Goal: Information Seeking & Learning: Find specific fact

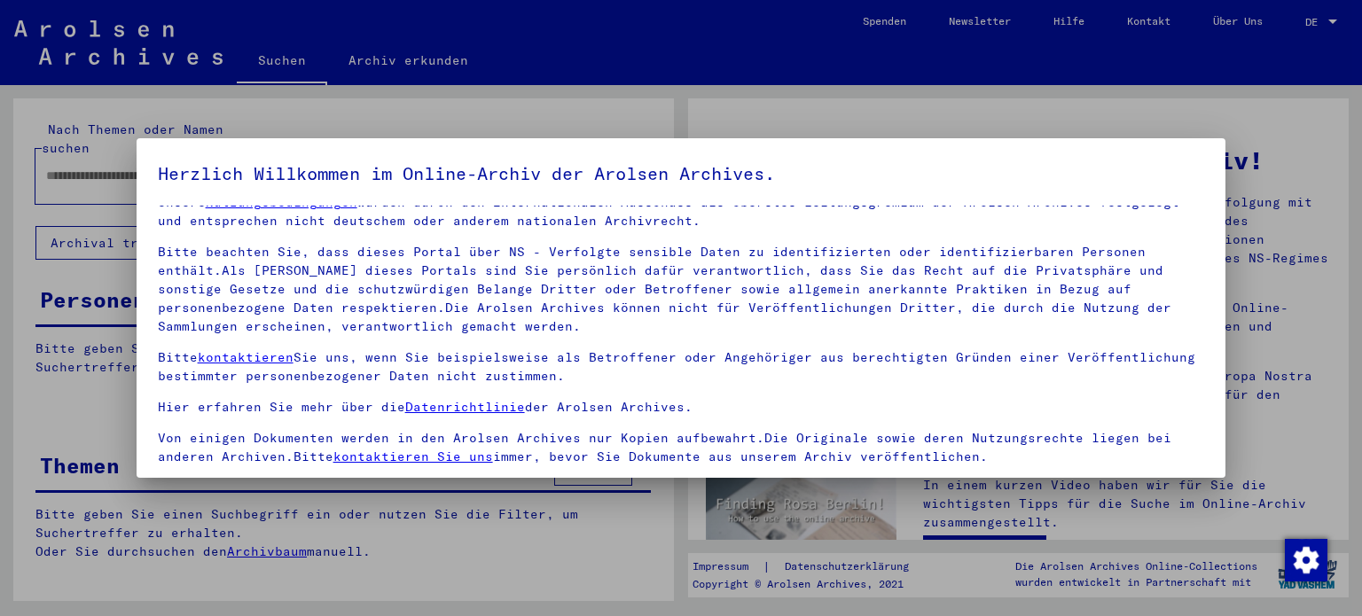
scroll to position [150, 0]
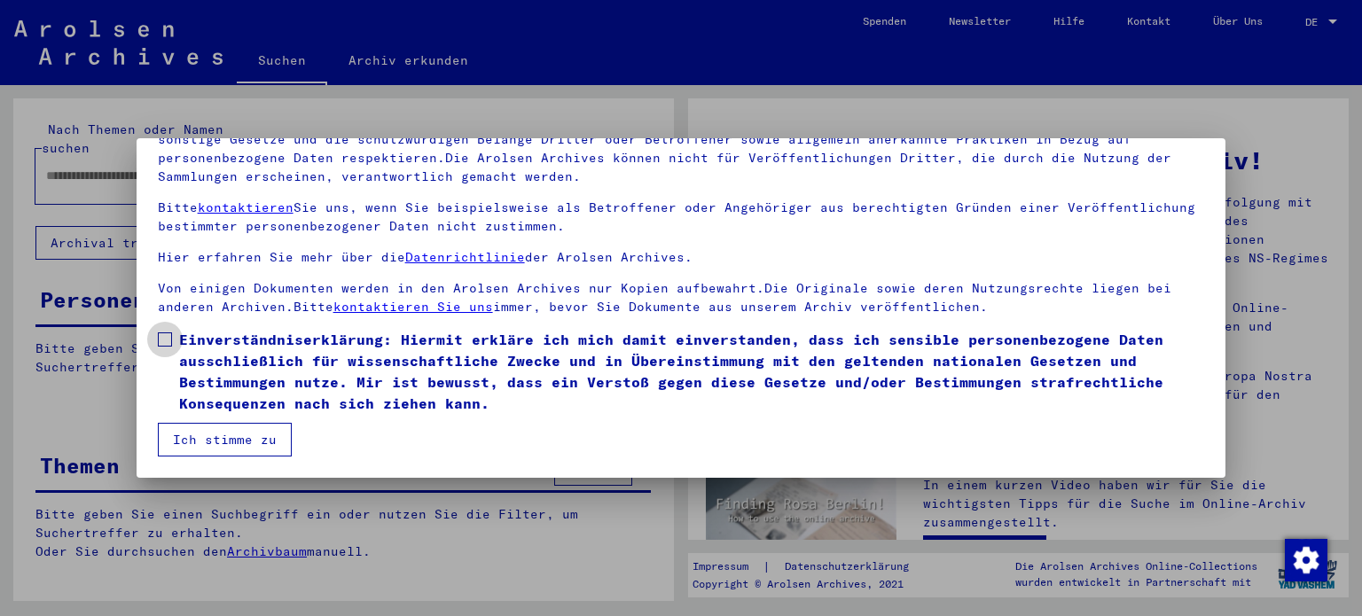
click at [161, 340] on span at bounding box center [165, 340] width 14 height 14
click at [205, 439] on button "Ich stimme zu" at bounding box center [225, 440] width 134 height 34
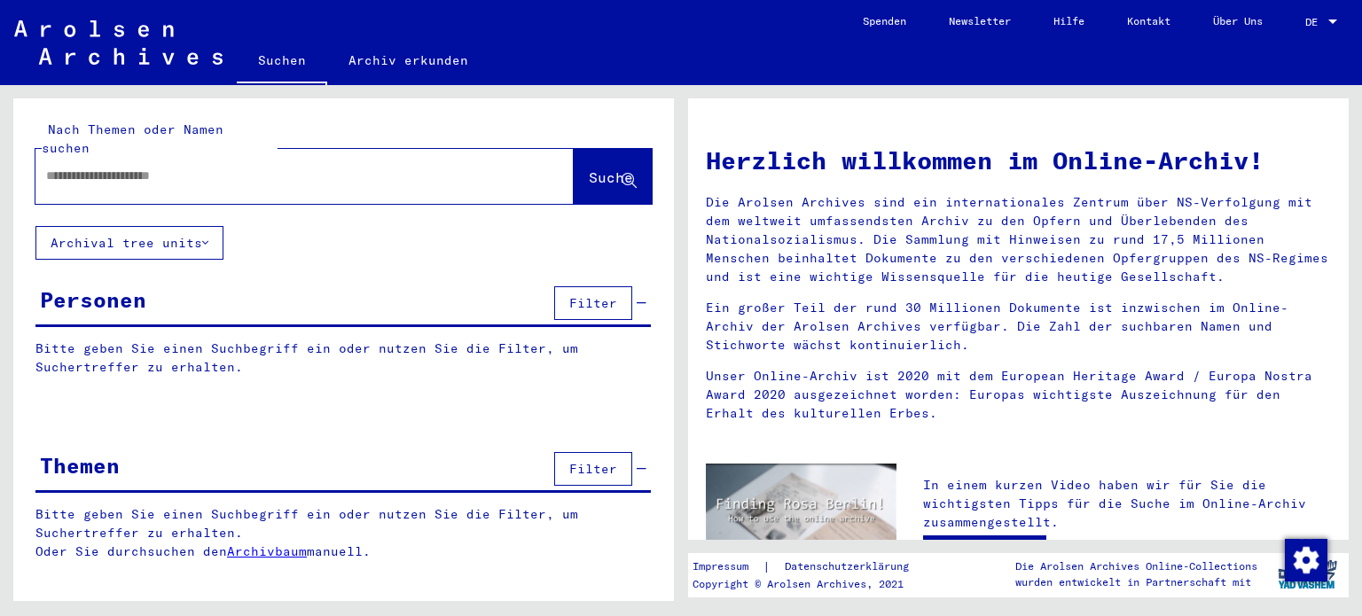
click at [339, 167] on input "text" at bounding box center [283, 176] width 474 height 19
type input "*"
type input "**********"
click at [589, 168] on span "Suche" at bounding box center [611, 177] width 44 height 18
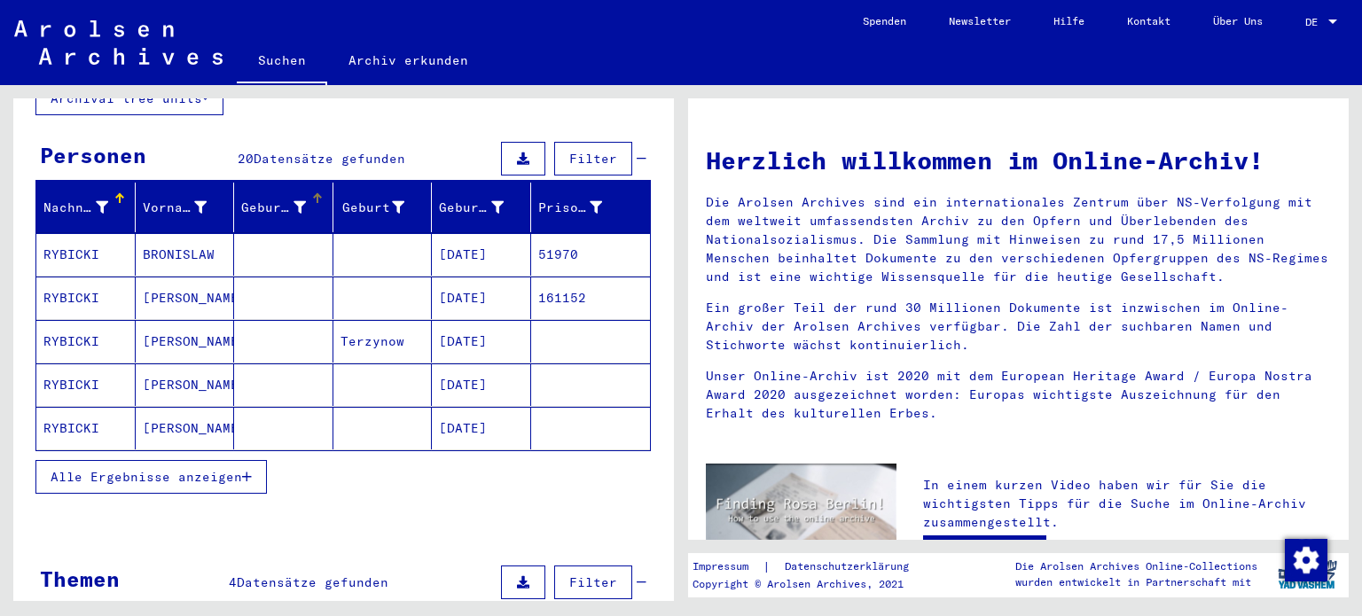
scroll to position [144, 0]
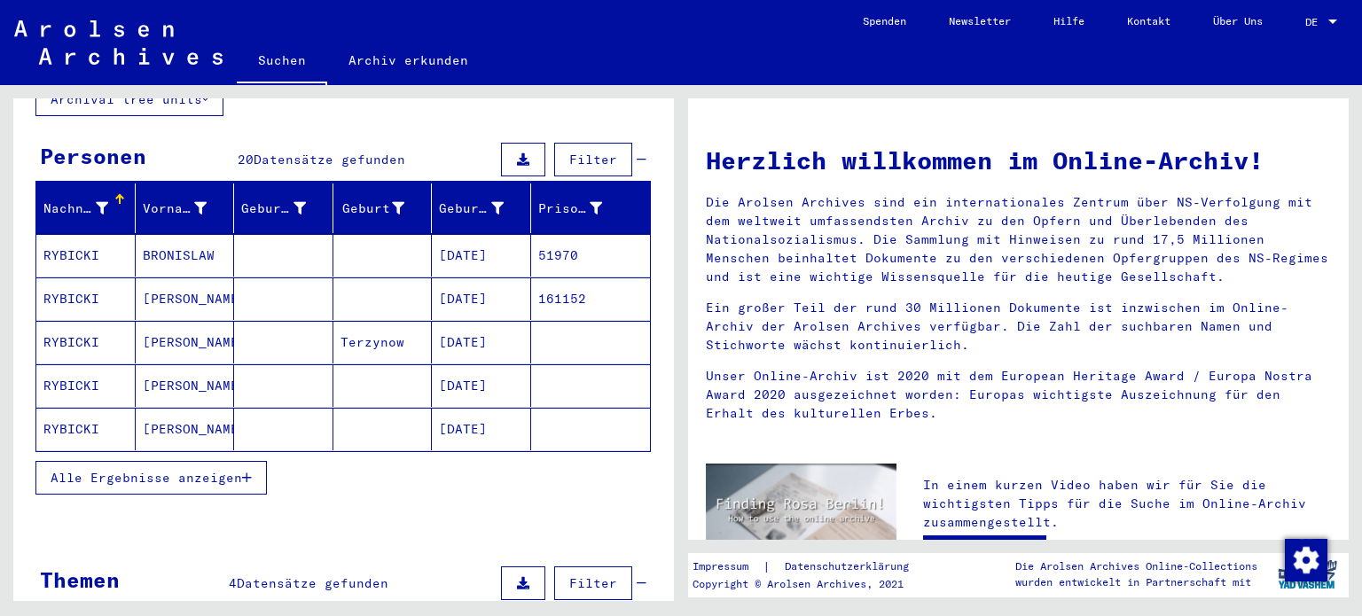
click at [184, 234] on mat-cell "BRONISLAW" at bounding box center [185, 255] width 99 height 43
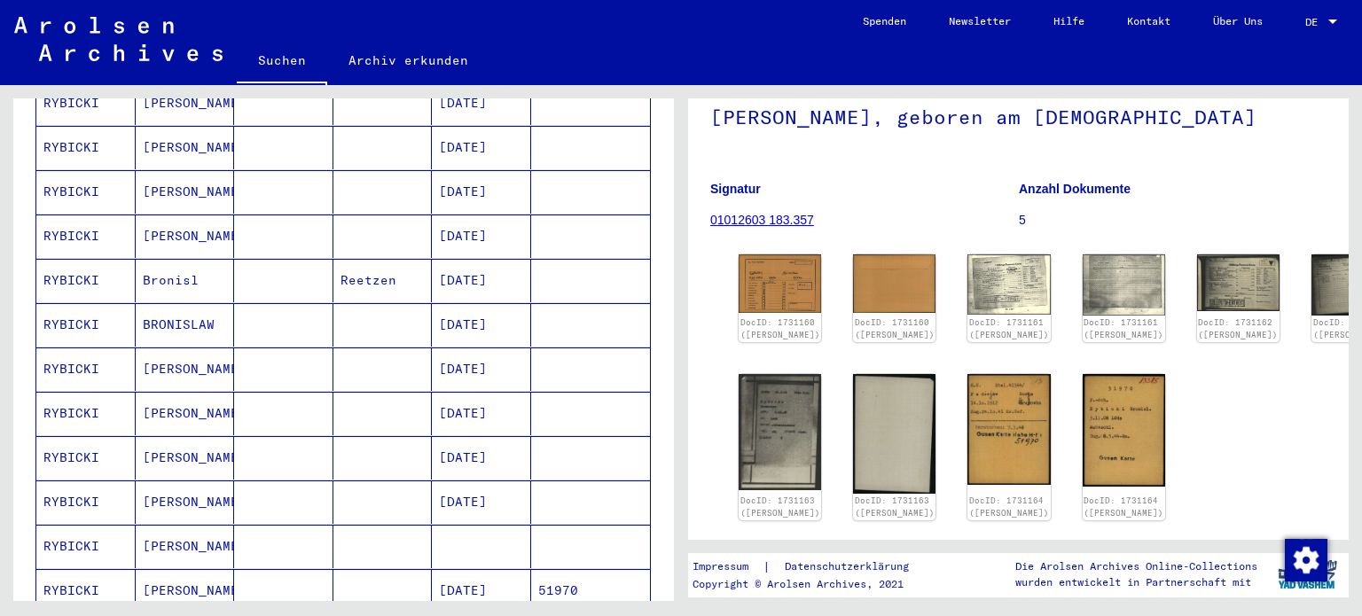
scroll to position [716, 0]
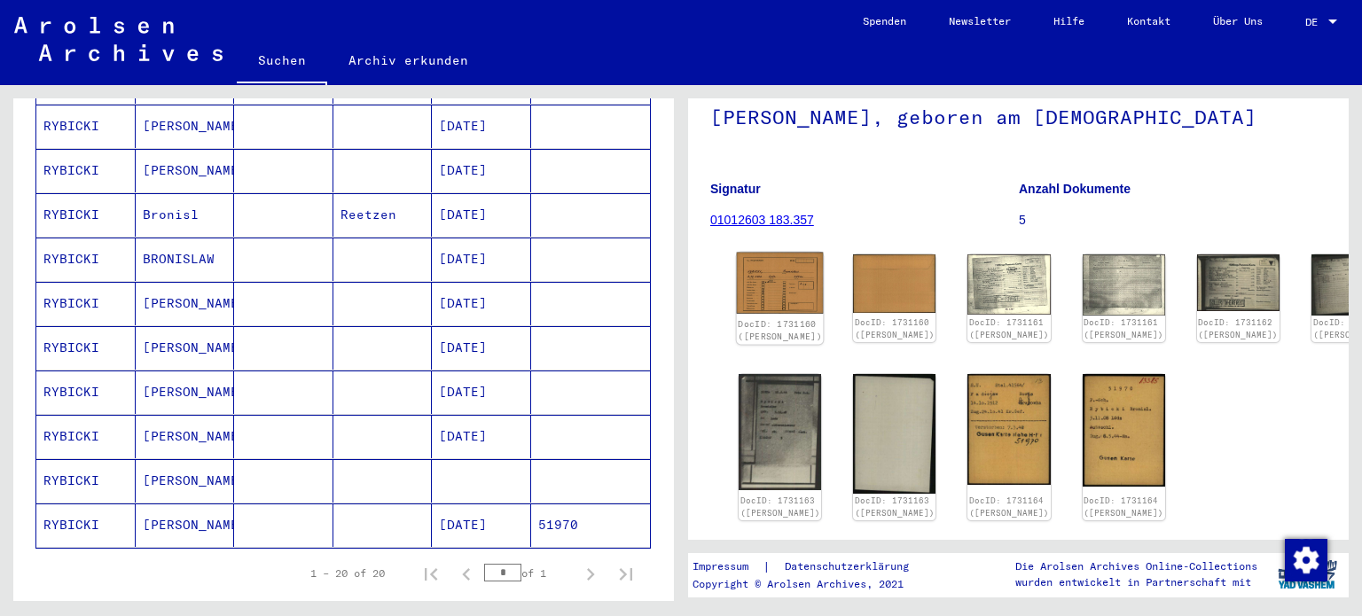
click at [776, 314] on img at bounding box center [780, 283] width 87 height 61
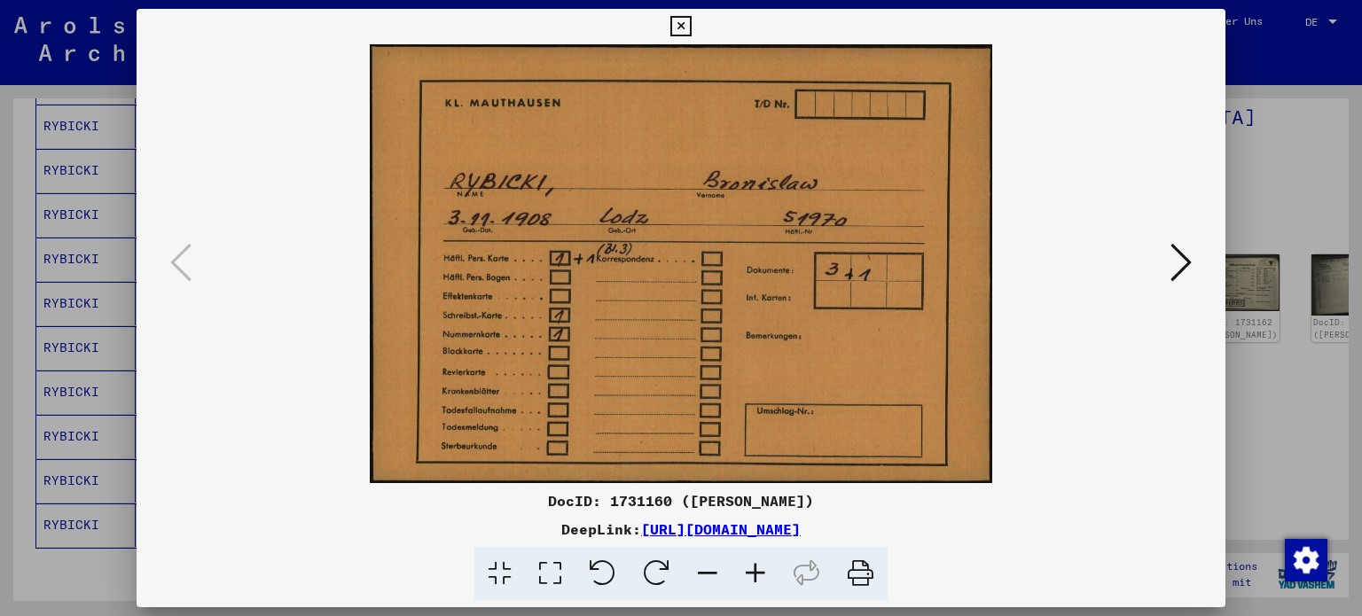
click at [670, 20] on icon at bounding box center [680, 26] width 20 height 21
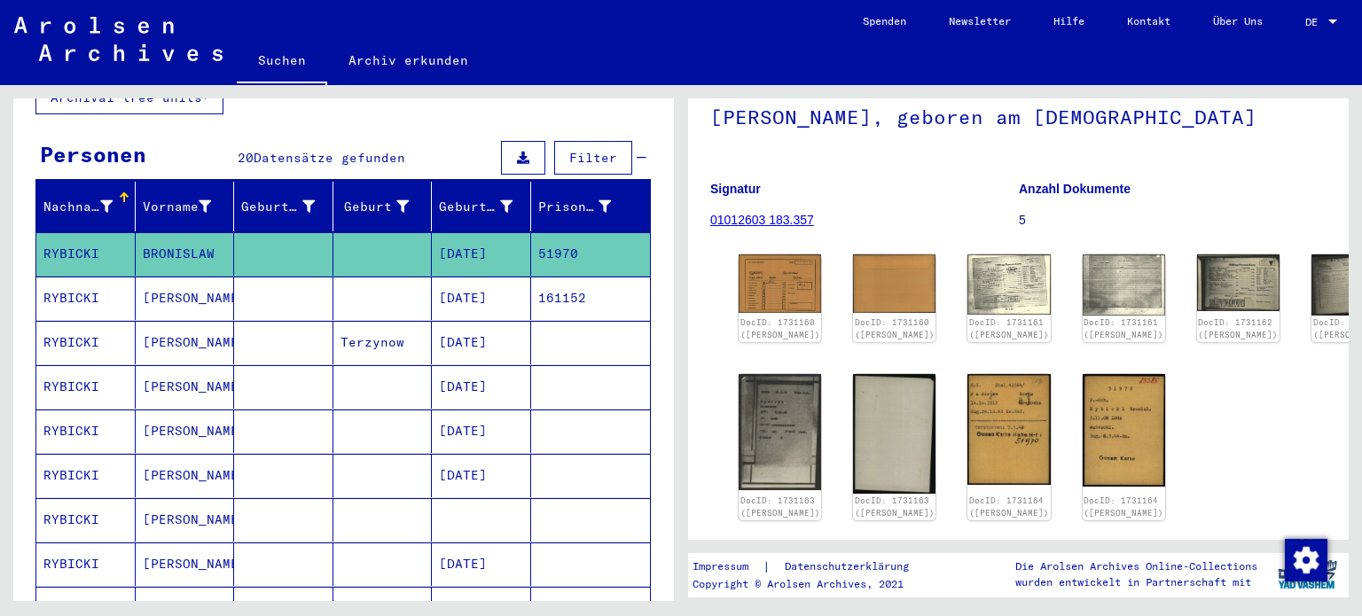
scroll to position [222, 0]
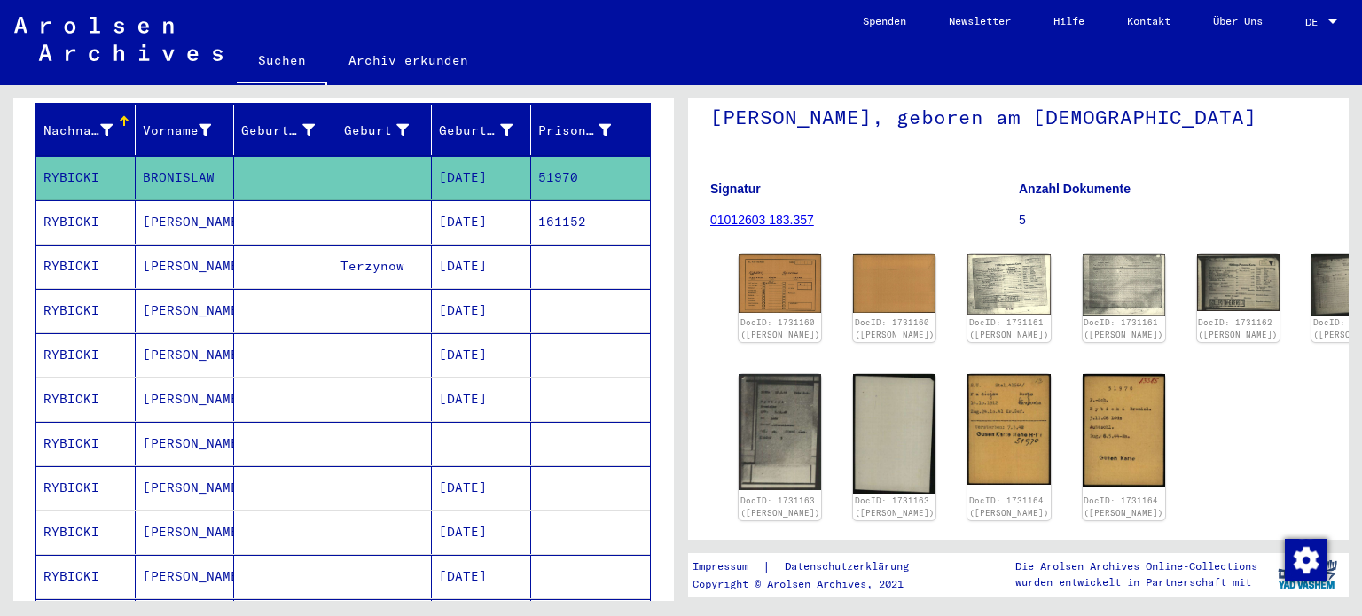
click at [170, 422] on mat-cell "[PERSON_NAME]" at bounding box center [185, 443] width 99 height 43
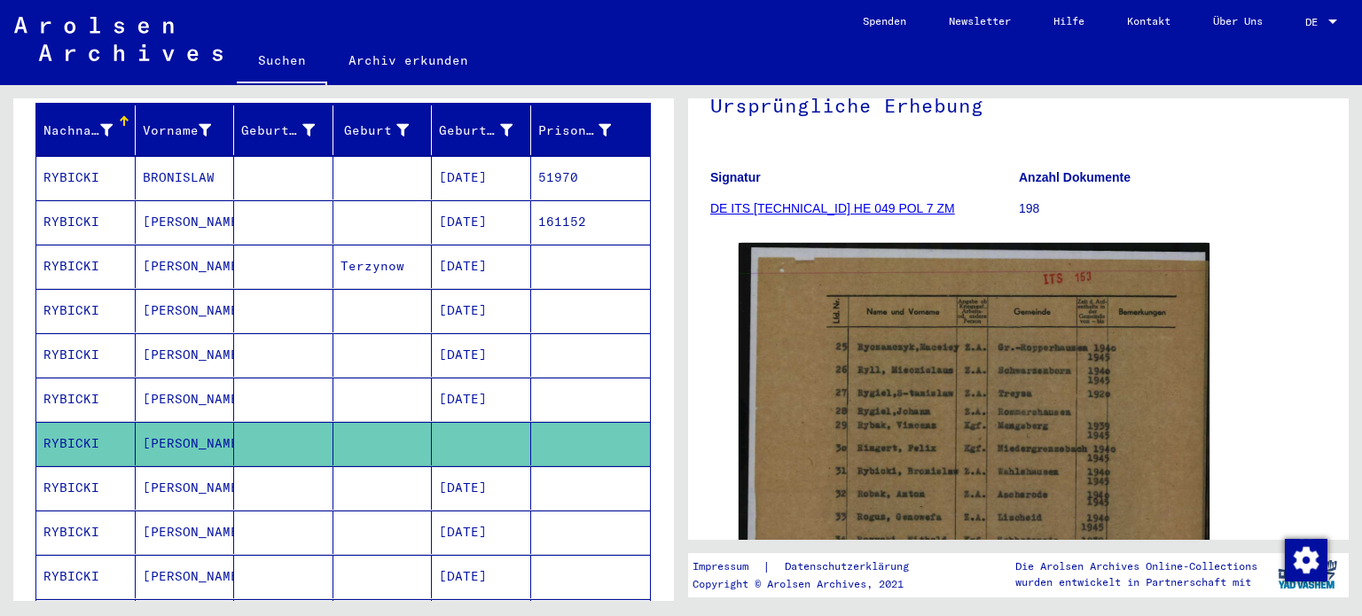
scroll to position [199, 0]
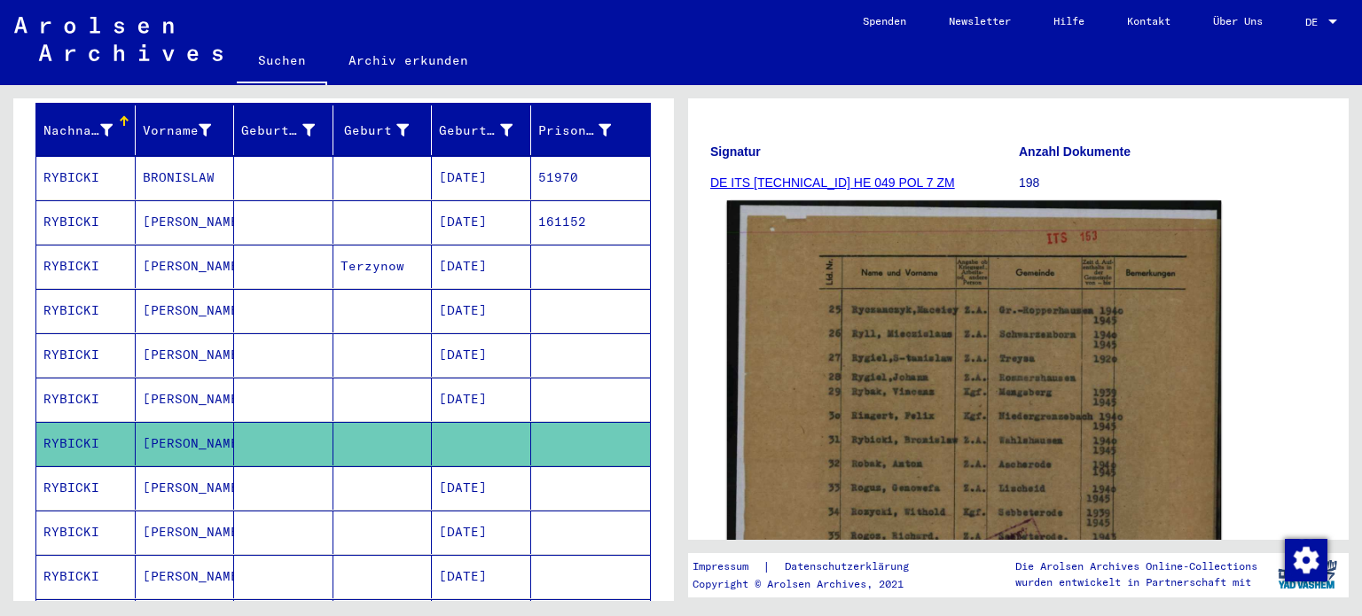
click at [916, 380] on img at bounding box center [974, 542] width 495 height 685
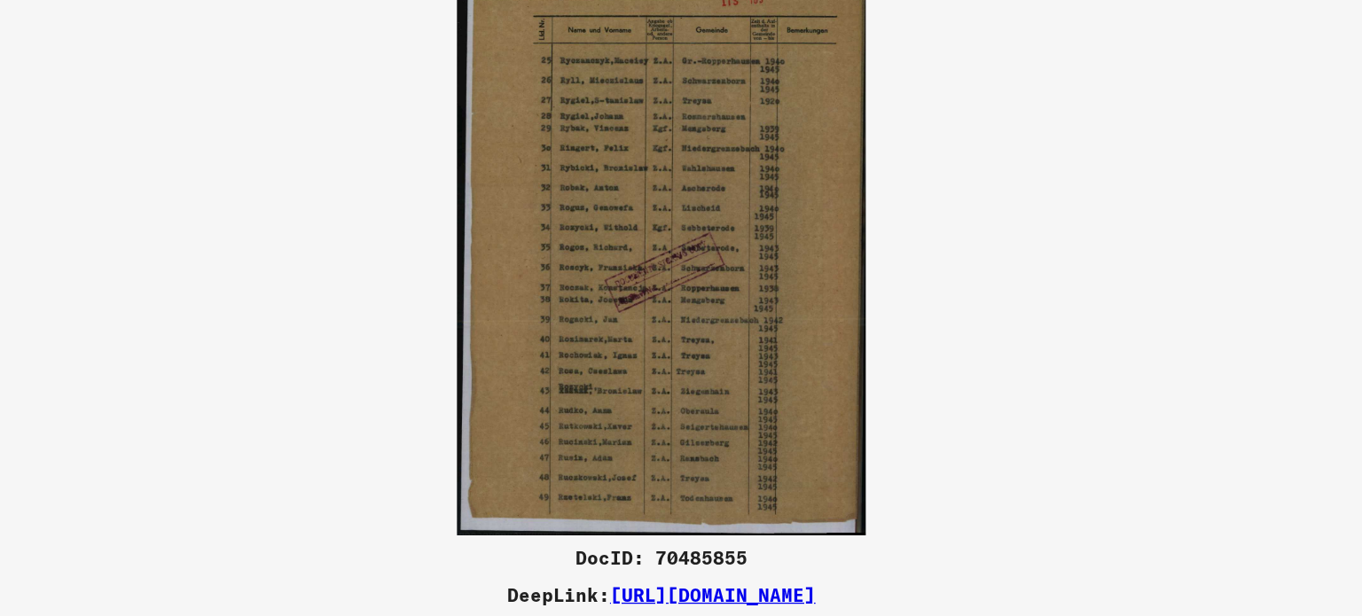
click at [649, 529] on link "[URL][DOMAIN_NAME]" at bounding box center [721, 529] width 160 height 18
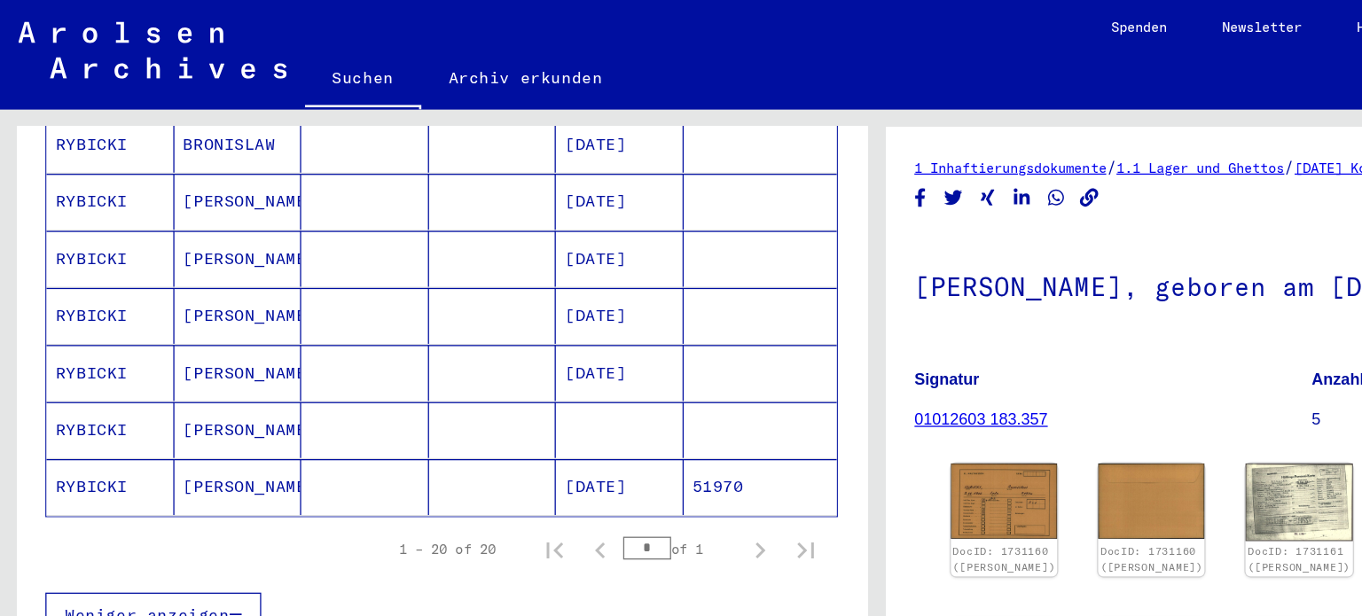
scroll to position [863, 0]
click at [153, 313] on mat-cell "[PERSON_NAME]" at bounding box center [185, 334] width 99 height 43
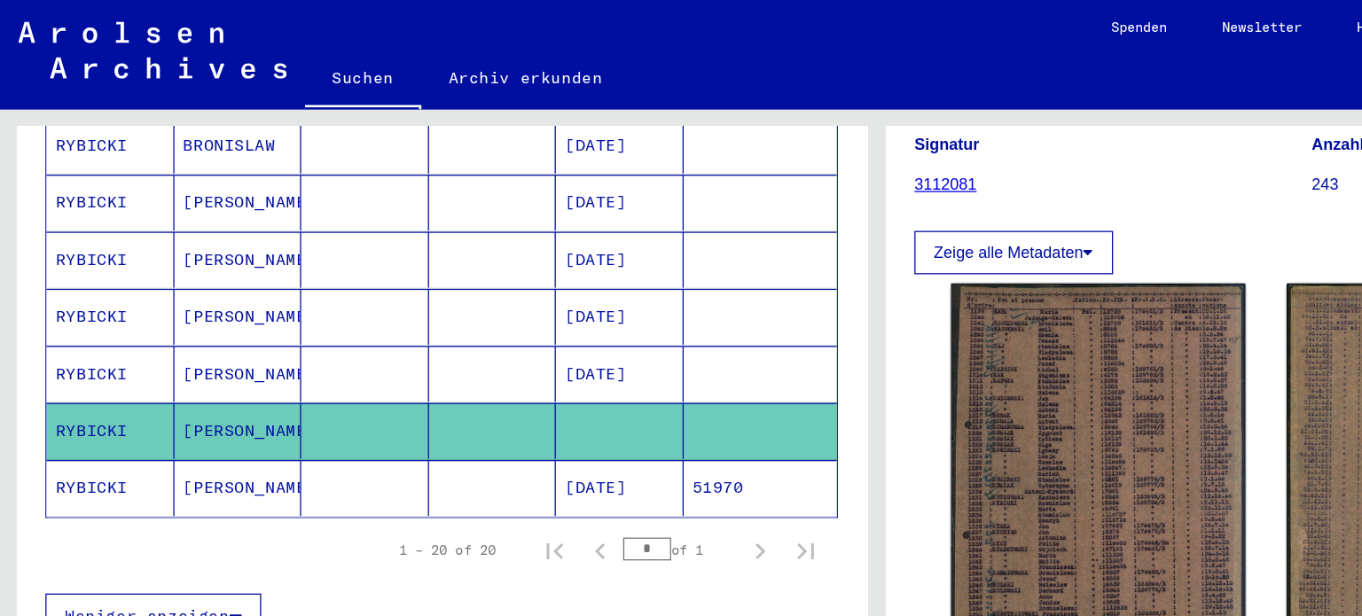
scroll to position [220, 0]
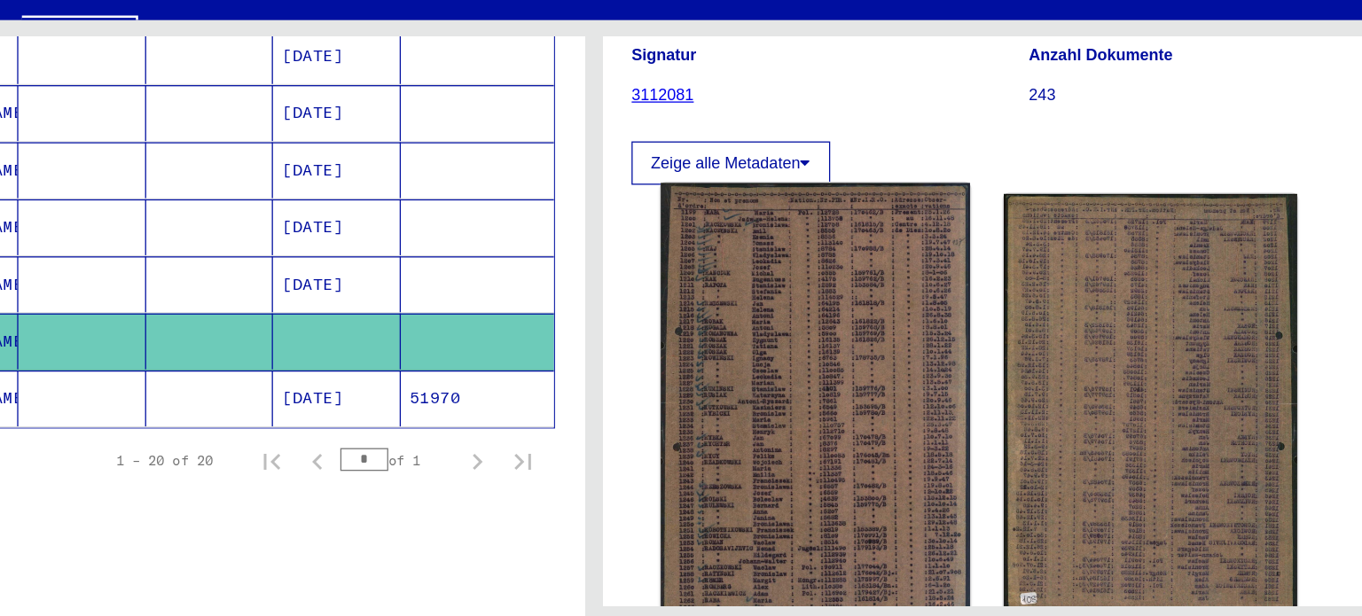
click at [857, 365] on img at bounding box center [852, 383] width 239 height 342
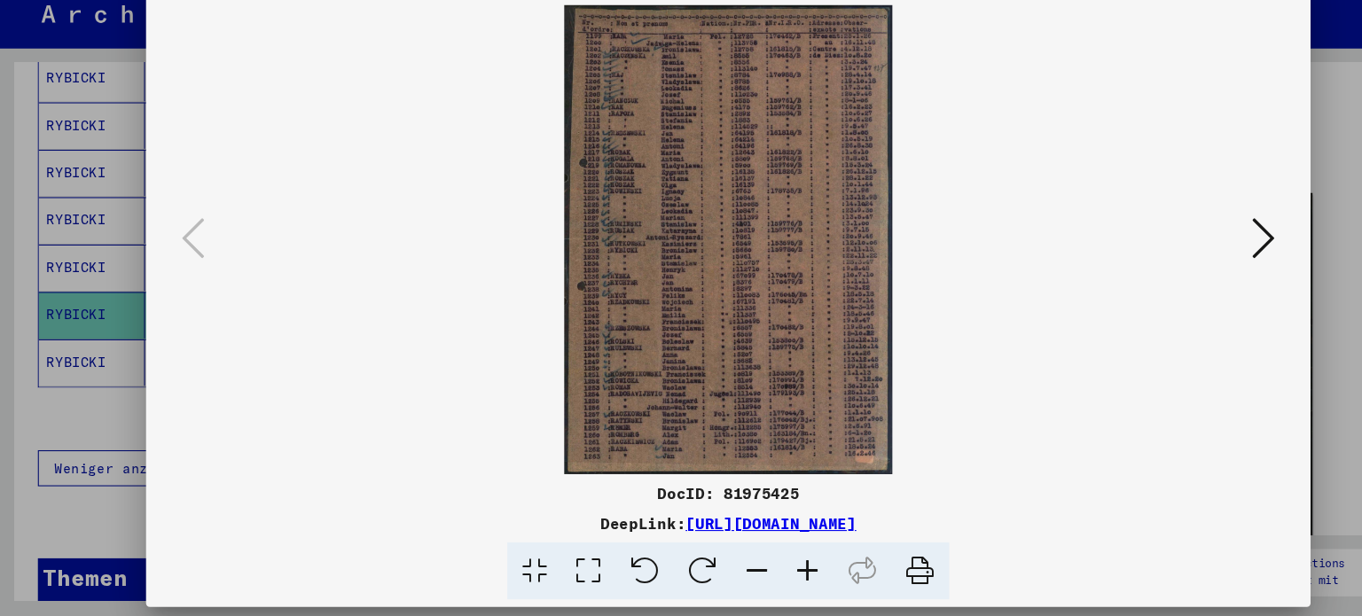
click at [71, 215] on div at bounding box center [681, 308] width 1362 height 616
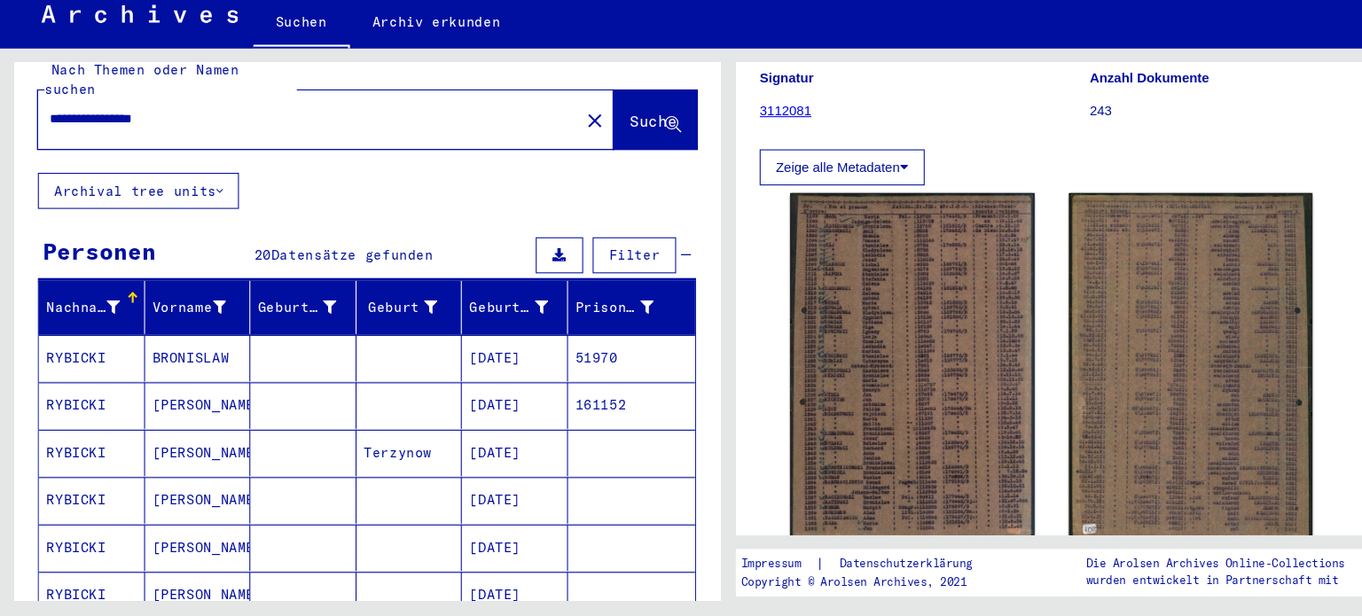
scroll to position [26, 0]
